Goal: Task Accomplishment & Management: Use online tool/utility

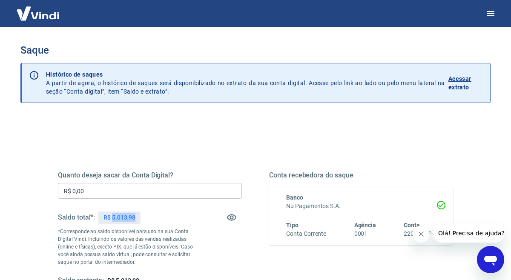
drag, startPoint x: 113, startPoint y: 218, endPoint x: 162, endPoint y: 218, distance: 49.0
click at [162, 218] on div "Saldo total*: R$ 5.013,98" at bounding box center [150, 218] width 184 height 20
copy p "5.013,98"
click at [122, 188] on input "R$ 0,00" at bounding box center [150, 191] width 184 height 16
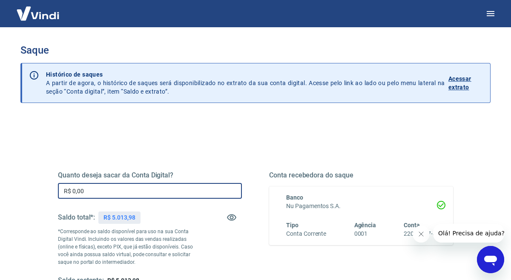
click at [122, 188] on input "R$ 0,00" at bounding box center [150, 191] width 184 height 16
paste input "5.013,98"
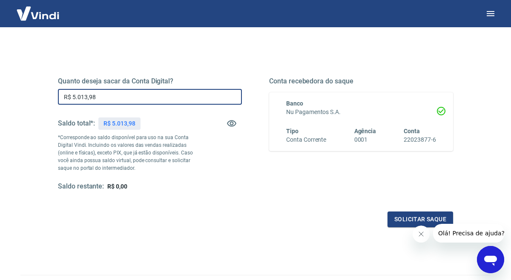
scroll to position [101, 0]
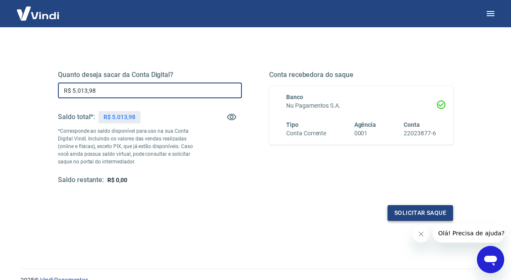
type input "R$ 5.013,98"
click at [408, 212] on button "Solicitar saque" at bounding box center [421, 213] width 66 height 16
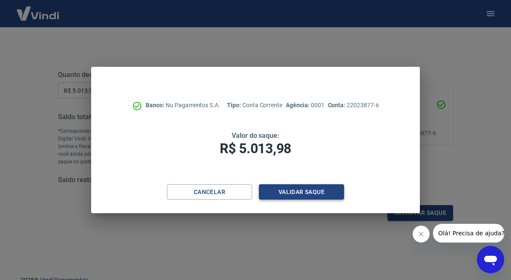
click at [297, 194] on button "Validar saque" at bounding box center [301, 193] width 85 height 16
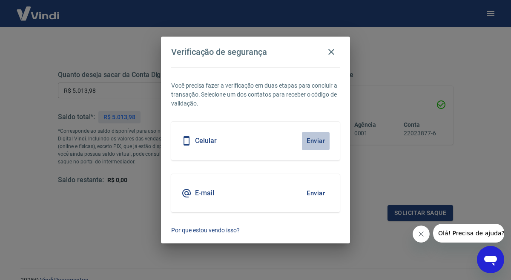
click at [318, 139] on button "Enviar" at bounding box center [316, 141] width 28 height 18
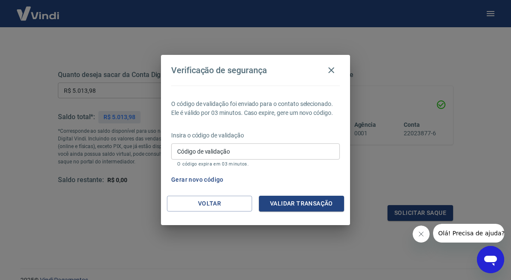
click at [292, 139] on p "Insira o código de validação" at bounding box center [255, 135] width 169 height 9
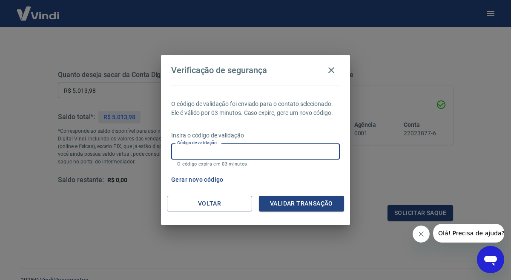
click at [291, 149] on input "Código de validação" at bounding box center [255, 152] width 169 height 16
type input "990310"
click at [303, 196] on button "Validar transação" at bounding box center [301, 204] width 85 height 16
